Goal: Contribute content

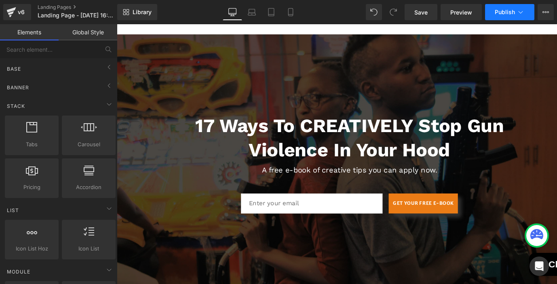
click at [517, 11] on icon at bounding box center [521, 12] width 8 height 8
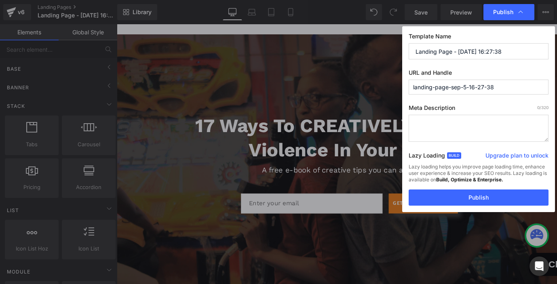
click at [468, 132] on textarea at bounding box center [479, 128] width 140 height 27
click at [524, 131] on div "Rewrite with Grammarly" at bounding box center [524, 129] width 9 height 9
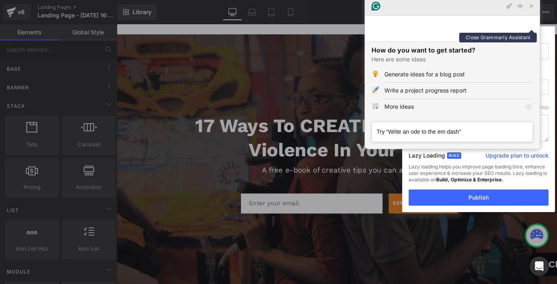
click at [532, 11] on icon "Close Grammarly Assistant" at bounding box center [532, 6] width 10 height 10
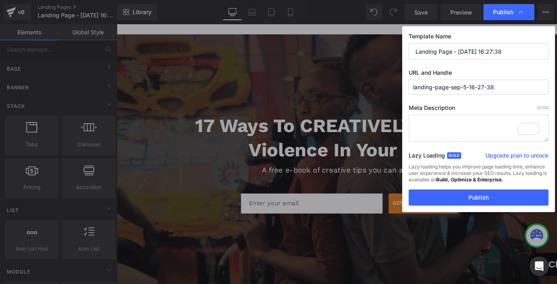
type textarea "1"
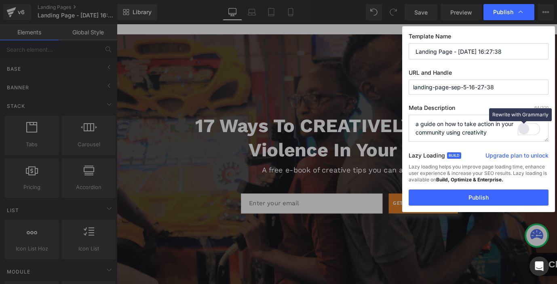
click at [525, 132] on div "Rewrite with Grammarly" at bounding box center [524, 129] width 9 height 9
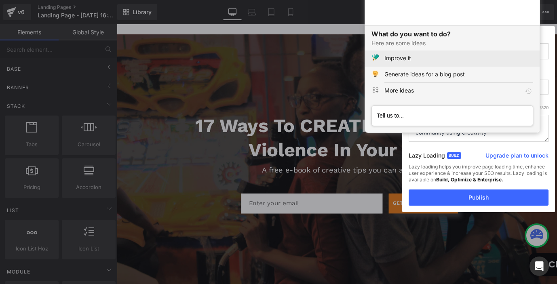
click at [419, 60] on div "Improve it" at bounding box center [459, 58] width 149 height 8
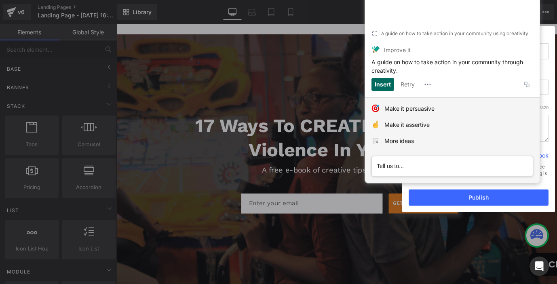
click at [386, 87] on div "Insert" at bounding box center [383, 84] width 16 height 13
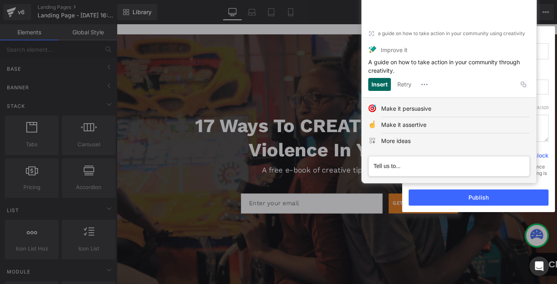
click at [379, 88] on div "Insert" at bounding box center [380, 84] width 16 height 13
click at [401, 84] on button "Retry" at bounding box center [404, 84] width 21 height 13
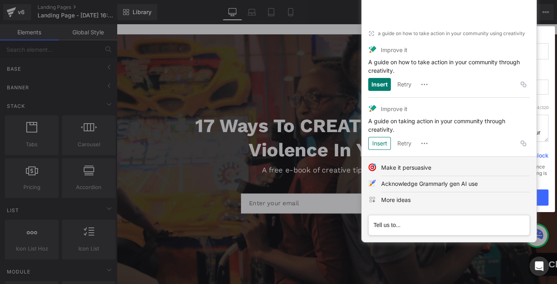
drag, startPoint x: 368, startPoint y: 55, endPoint x: 400, endPoint y: 72, distance: 36.5
click at [400, 72] on article "a guide on how to take action in your community using creativity Improve it A g…" at bounding box center [449, 58] width 175 height 78
click at [400, 72] on div "A guide on how to take action in your community through creativity." at bounding box center [449, 66] width 162 height 17
drag, startPoint x: 400, startPoint y: 72, endPoint x: 366, endPoint y: 61, distance: 35.4
click at [366, 61] on article "a guide on how to take action in your community using creativity Improve it A g…" at bounding box center [449, 58] width 175 height 78
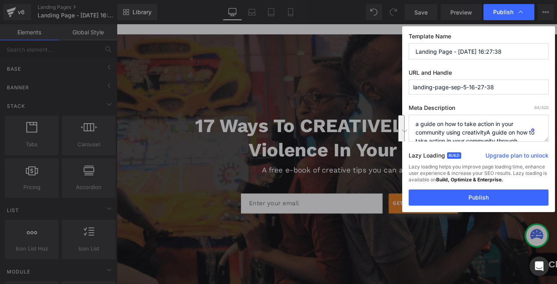
scroll to position [25, 0]
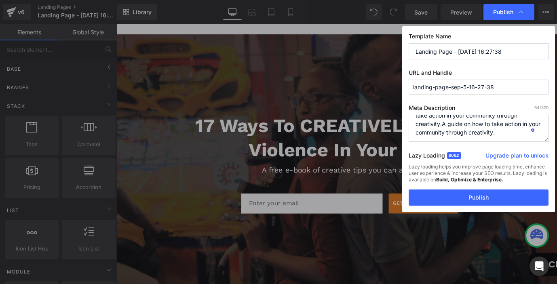
drag, startPoint x: 494, startPoint y: 128, endPoint x: 496, endPoint y: 137, distance: 9.0
click at [496, 137] on textarea "a guide on how to take action in your community using creativityA guide on how …" at bounding box center [479, 128] width 140 height 27
click at [516, 137] on textarea "a guide on how to take action in your community using creativityA guide on how …" at bounding box center [479, 128] width 140 height 27
drag, startPoint x: 442, startPoint y: 125, endPoint x: 511, endPoint y: 141, distance: 71.7
click at [511, 141] on textarea "a guide on how to take action in your community using creativityA guide on how …" at bounding box center [479, 128] width 140 height 27
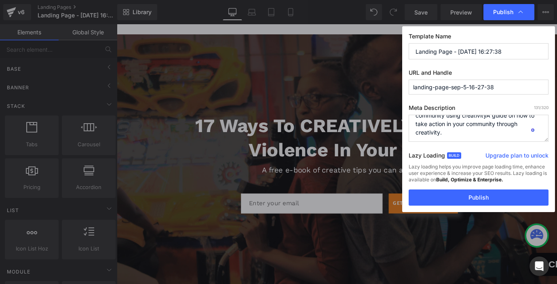
scroll to position [17, 0]
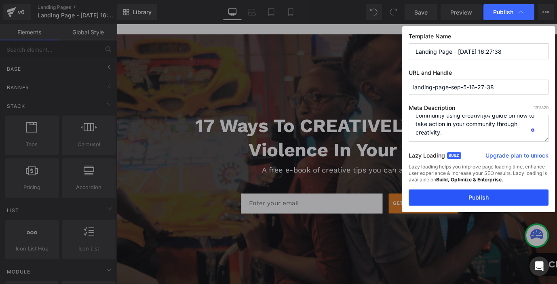
type textarea "a guide on how to take action in your community using creativityA guide on how …"
click at [458, 201] on button "Publish" at bounding box center [479, 198] width 140 height 16
